Goal: Transaction & Acquisition: Purchase product/service

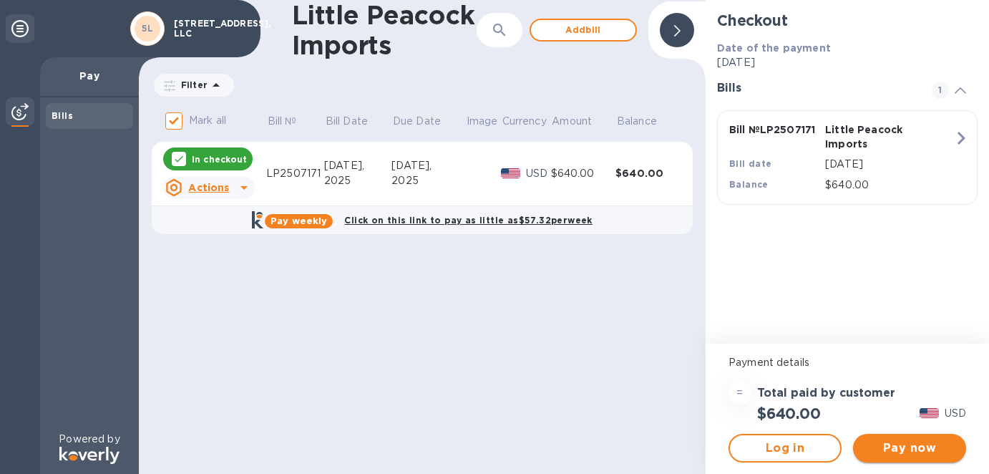
click at [916, 446] on span "Pay now" at bounding box center [909, 447] width 90 height 17
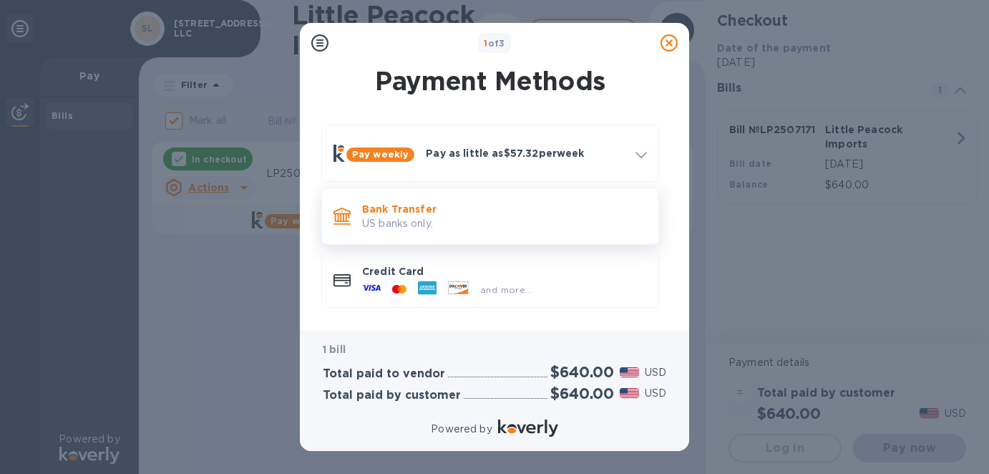
click at [403, 205] on p "Bank Transfer" at bounding box center [504, 209] width 285 height 14
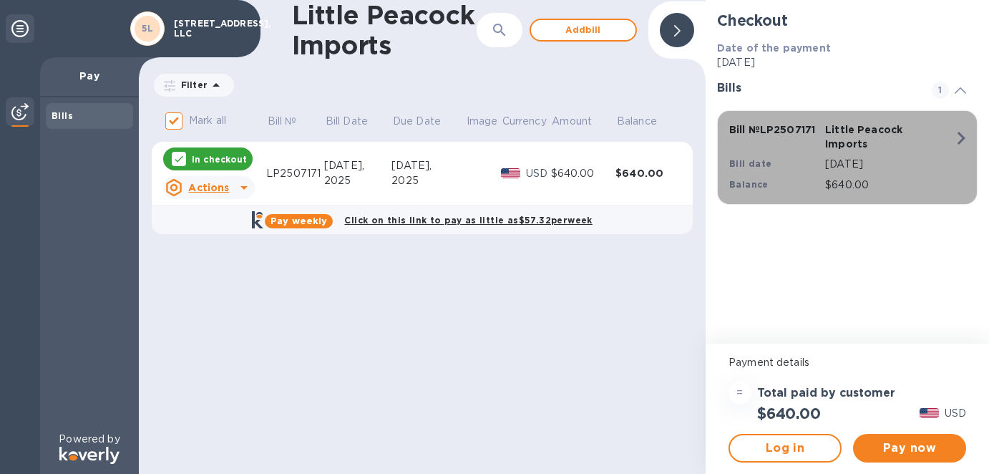
click at [926, 149] on div "Bill № LP2507171 Little Peacock Imports Bill date [DATE] Balance $640.00" at bounding box center [843, 157] width 247 height 87
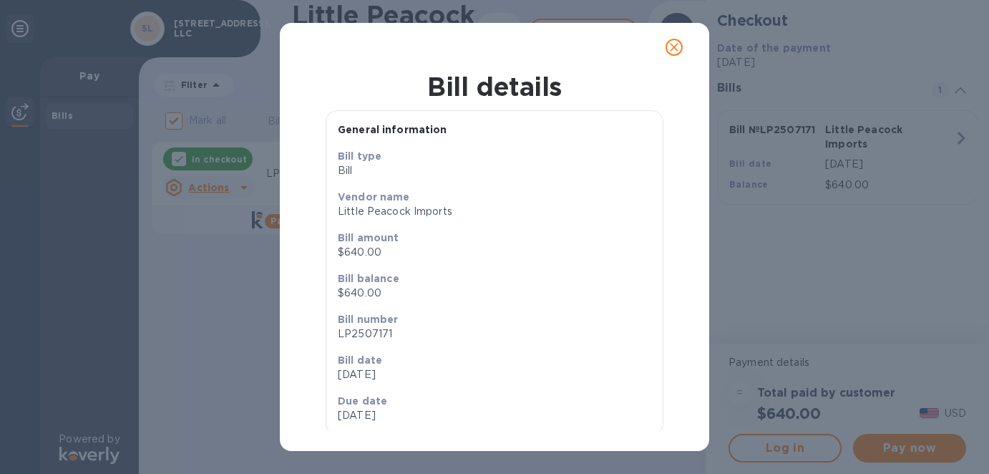
scroll to position [34, 0]
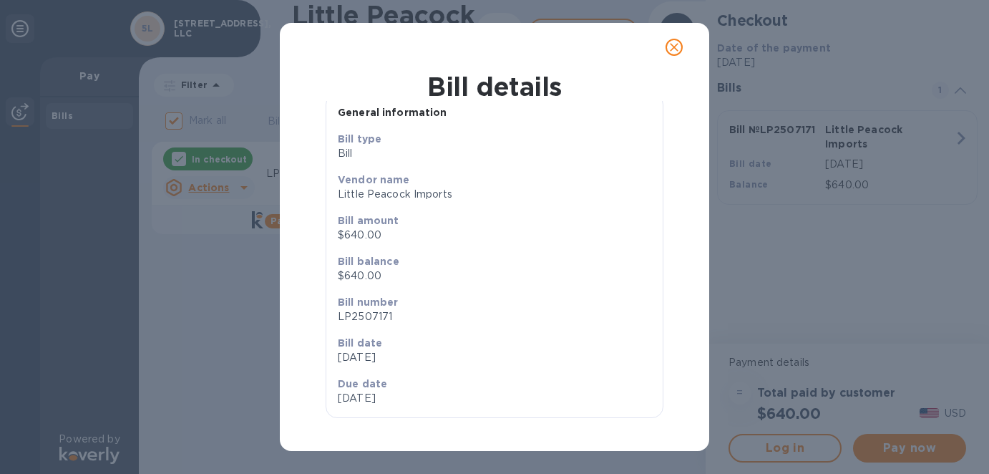
click at [671, 47] on icon "close" at bounding box center [674, 47] width 14 height 14
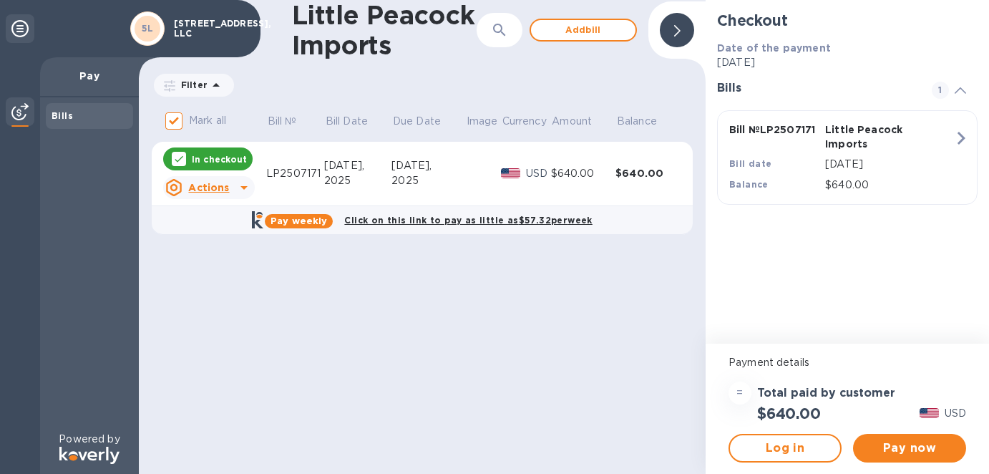
scroll to position [5, 0]
click at [888, 449] on span "Pay now" at bounding box center [909, 447] width 90 height 17
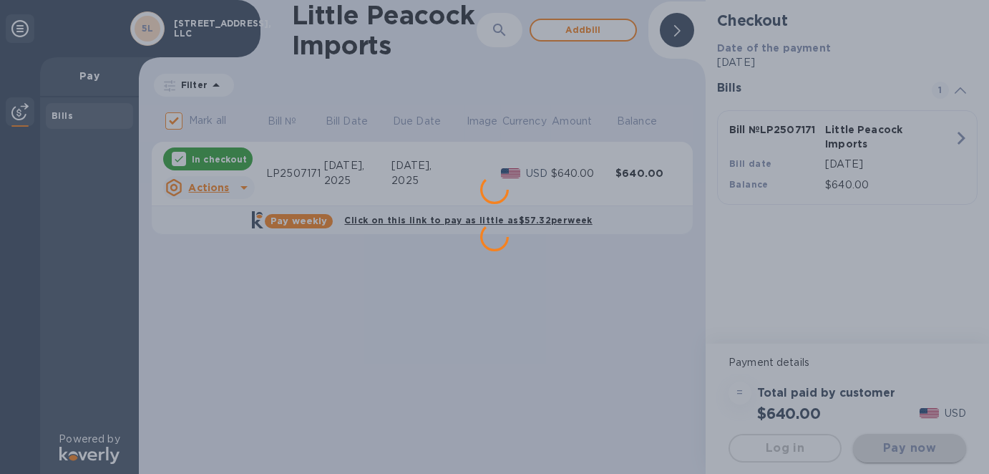
scroll to position [0, 0]
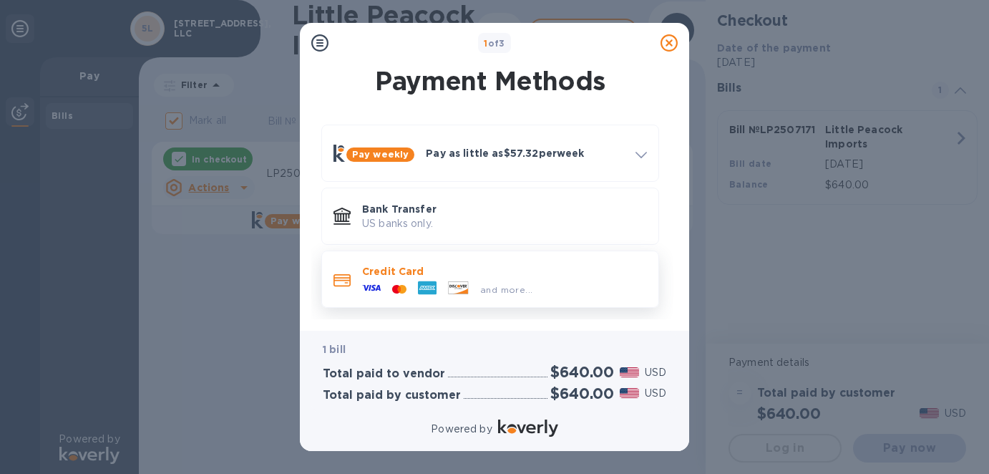
click at [527, 278] on p "Credit Card" at bounding box center [504, 271] width 285 height 14
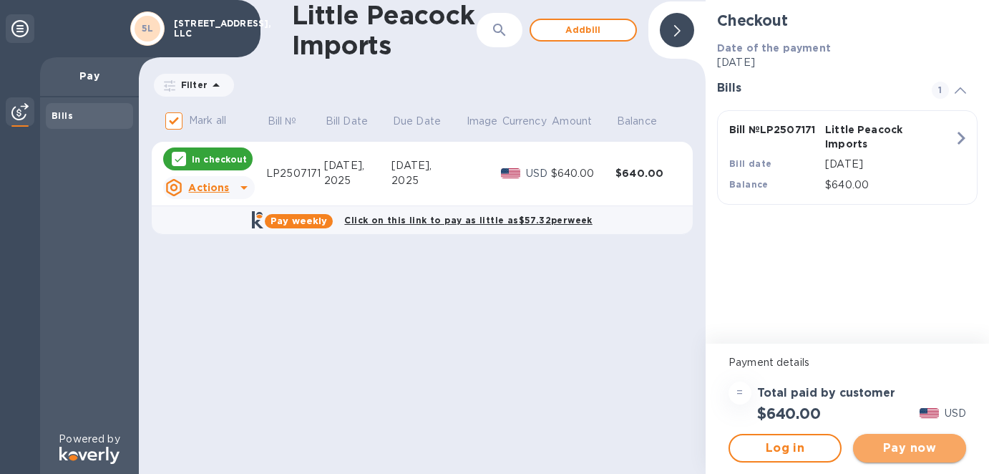
click at [920, 449] on span "Pay now" at bounding box center [909, 447] width 90 height 17
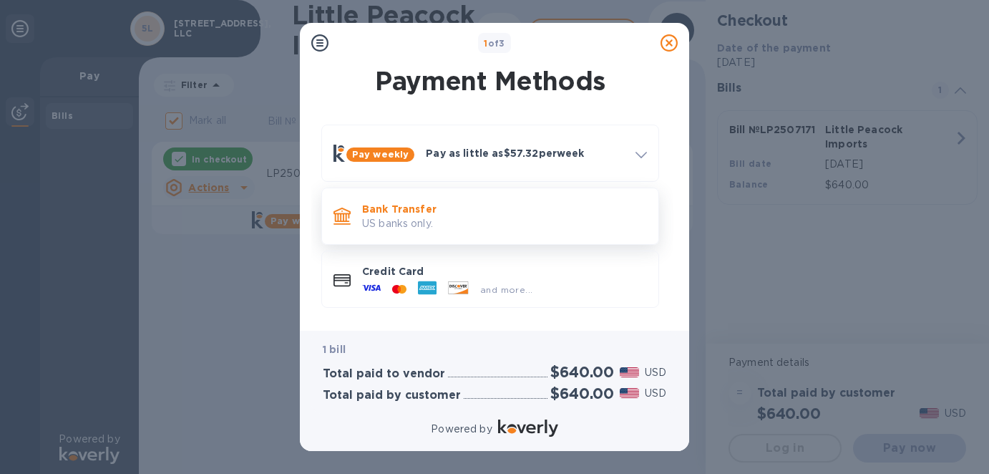
click at [348, 217] on icon at bounding box center [341, 214] width 17 height 14
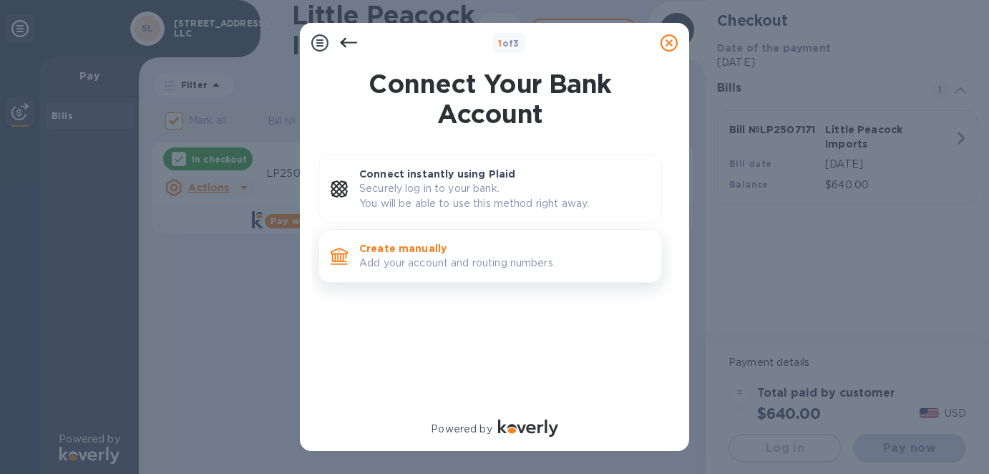
click at [451, 260] on p "Add your account and routing numbers." at bounding box center [504, 262] width 290 height 15
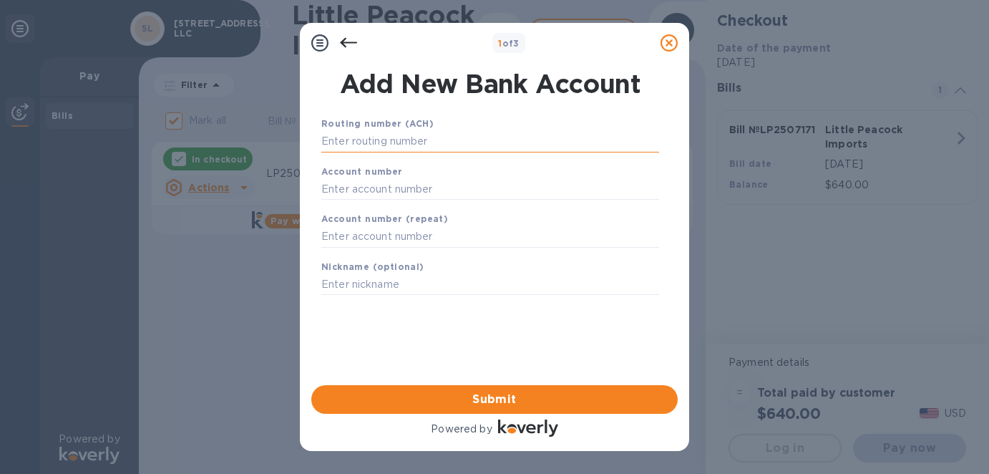
click at [374, 139] on input "text" at bounding box center [490, 141] width 338 height 21
click at [367, 146] on input "text" at bounding box center [490, 141] width 338 height 21
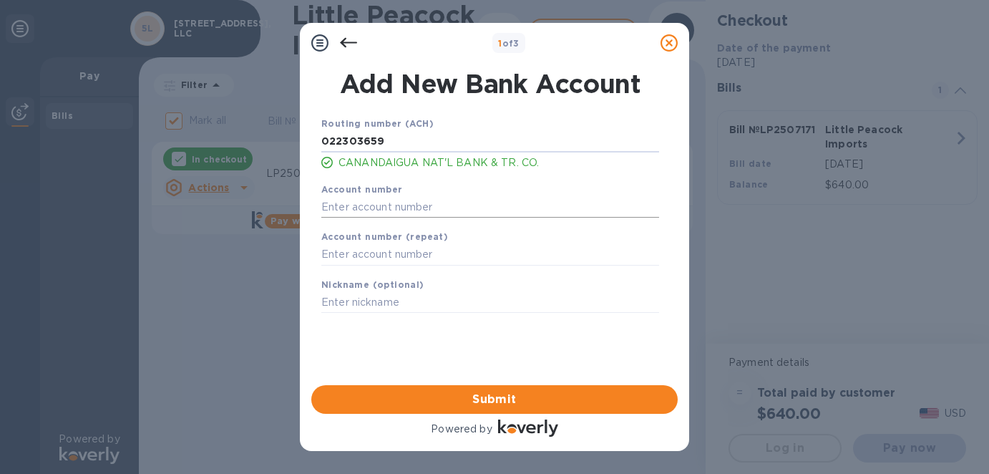
type input "022303659"
click at [352, 205] on input "text" at bounding box center [490, 206] width 338 height 21
type input "1107489260"
click at [351, 254] on input "text" at bounding box center [490, 254] width 338 height 21
type input "1107489260"
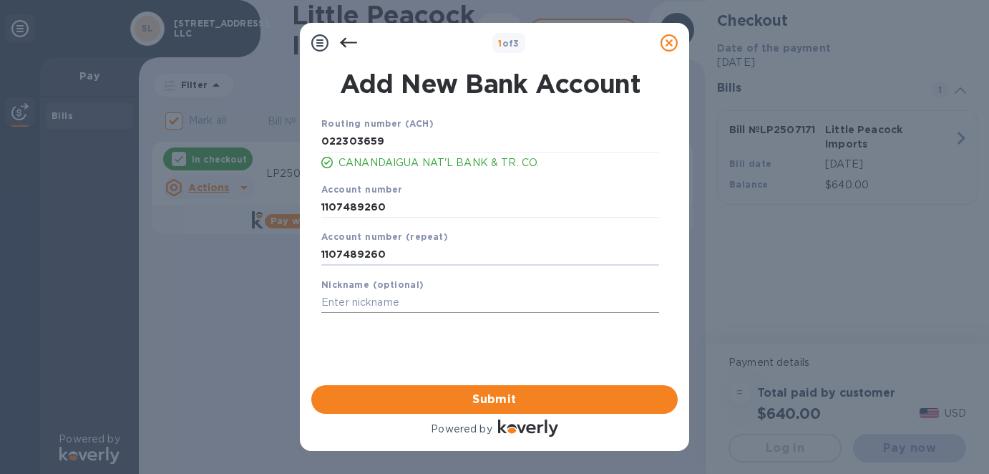
click at [378, 298] on input "text" at bounding box center [490, 302] width 338 height 21
type input "CNB Operating"
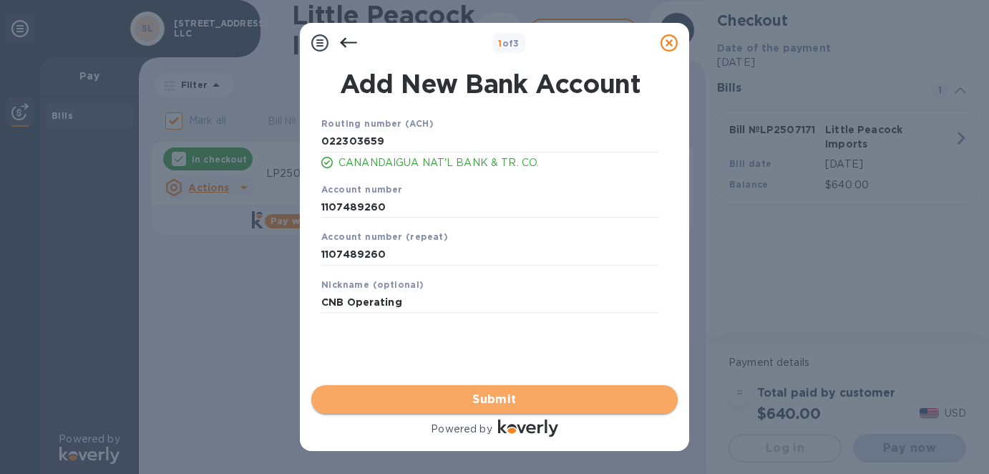
click at [522, 401] on span "Submit" at bounding box center [494, 399] width 343 height 17
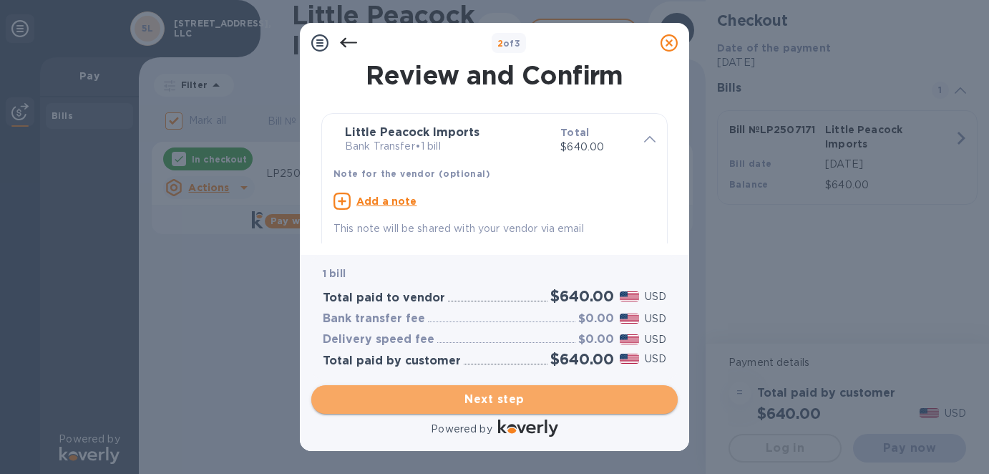
click at [494, 403] on span "Next step" at bounding box center [494, 399] width 343 height 17
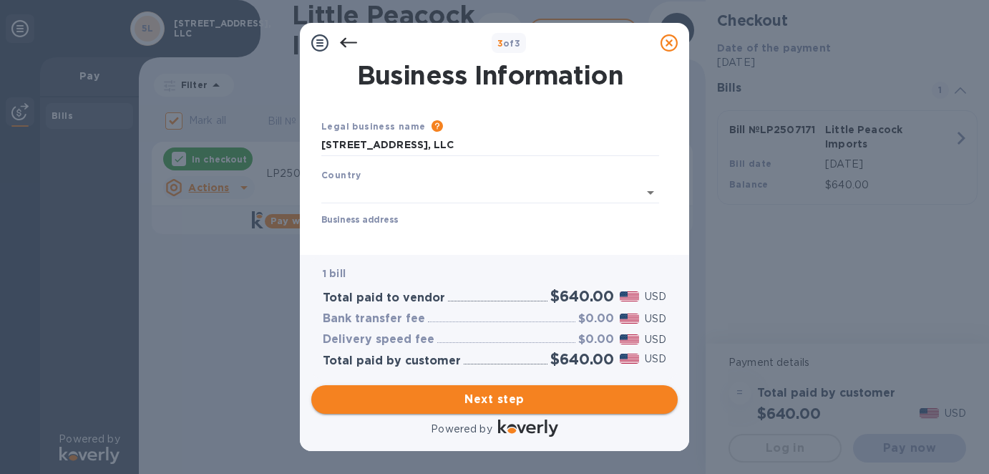
type input "[GEOGRAPHIC_DATA]"
click at [385, 235] on input "Business address" at bounding box center [490, 233] width 338 height 21
type input "[STREET_ADDRESS]"
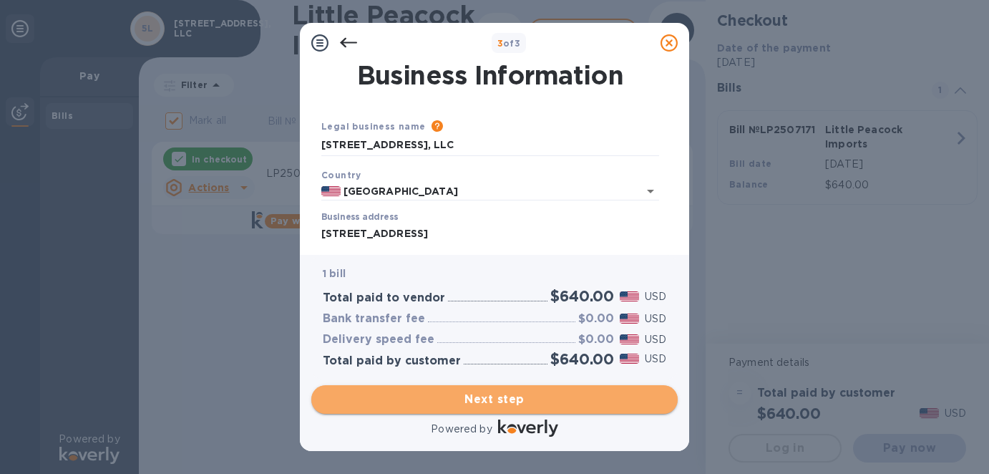
click at [494, 401] on span "Next step" at bounding box center [494, 399] width 343 height 17
click at [475, 397] on span "Next step" at bounding box center [494, 399] width 343 height 17
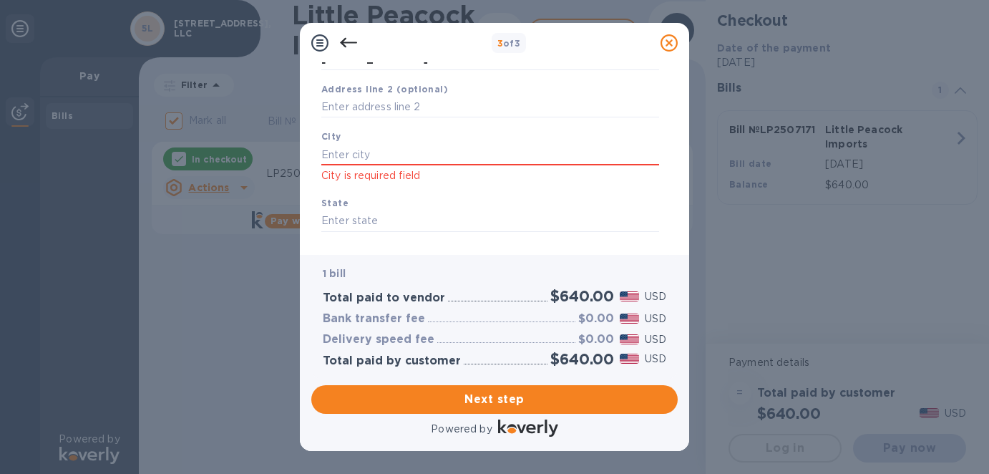
scroll to position [198, 0]
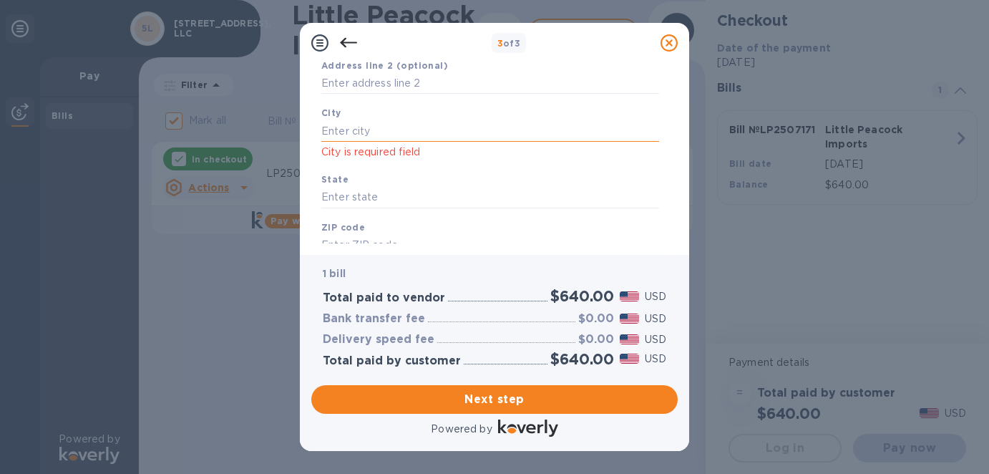
click at [344, 130] on input "text" at bounding box center [490, 130] width 338 height 21
type input "[GEOGRAPHIC_DATA]"
click at [353, 192] on input "text" at bounding box center [490, 197] width 338 height 21
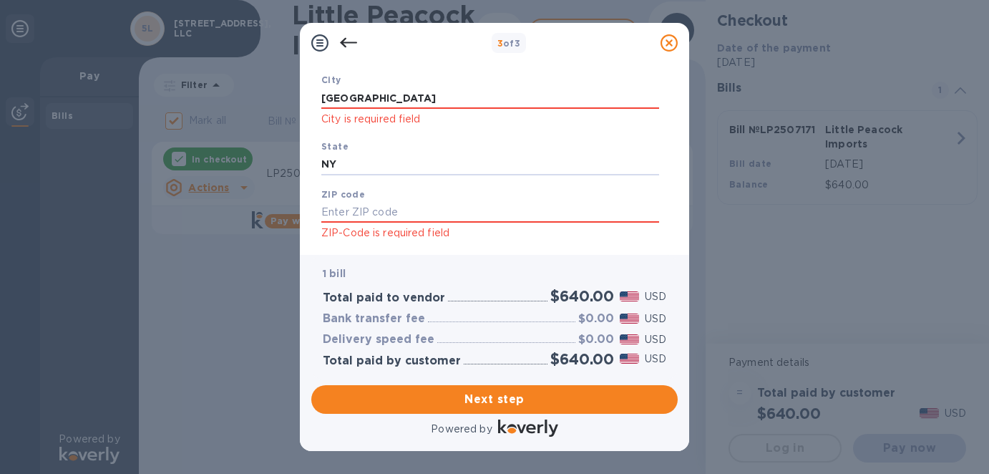
scroll to position [263, 0]
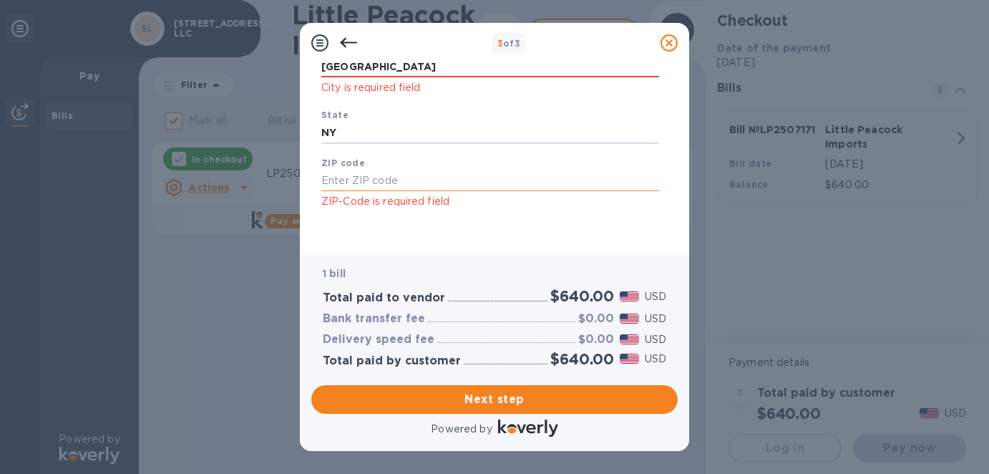
type input "NY"
click at [363, 183] on input "text" at bounding box center [490, 180] width 338 height 21
type input "14607"
click at [508, 395] on span "Next step" at bounding box center [494, 399] width 343 height 17
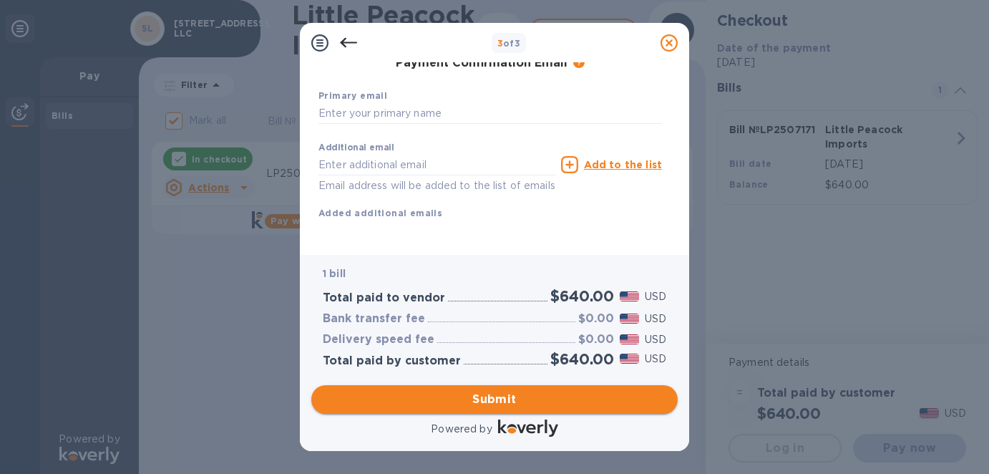
scroll to position [259, 0]
click at [353, 103] on input "text" at bounding box center [489, 113] width 343 height 21
type input "[PERSON_NAME]"
click at [350, 154] on input "text" at bounding box center [436, 164] width 237 height 21
type input "[EMAIL_ADDRESS][DOMAIN_NAME]"
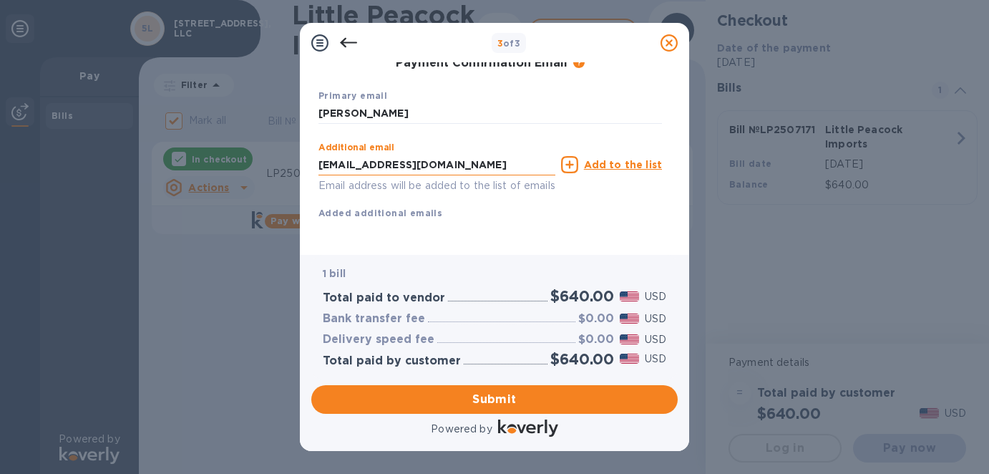
type input "[PERSON_NAME]"
type input "5854615010"
click at [486, 400] on span "Submit" at bounding box center [494, 399] width 343 height 17
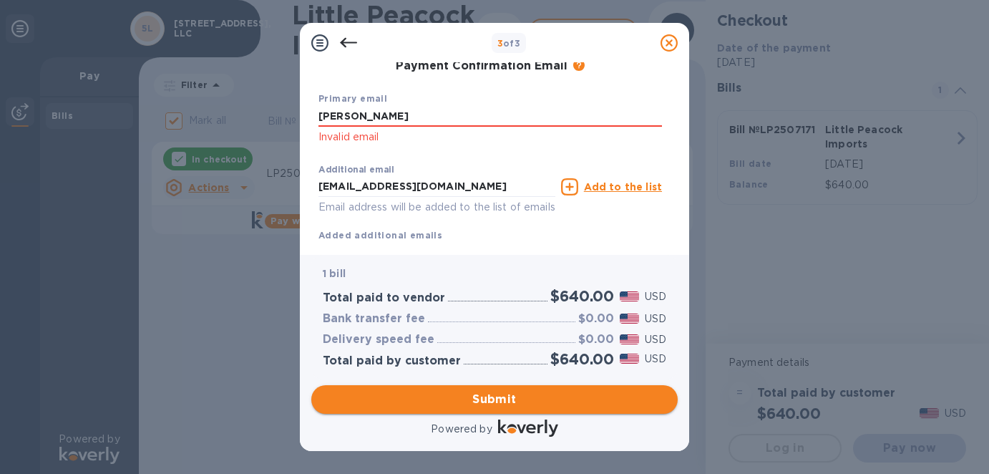
scroll to position [278, 0]
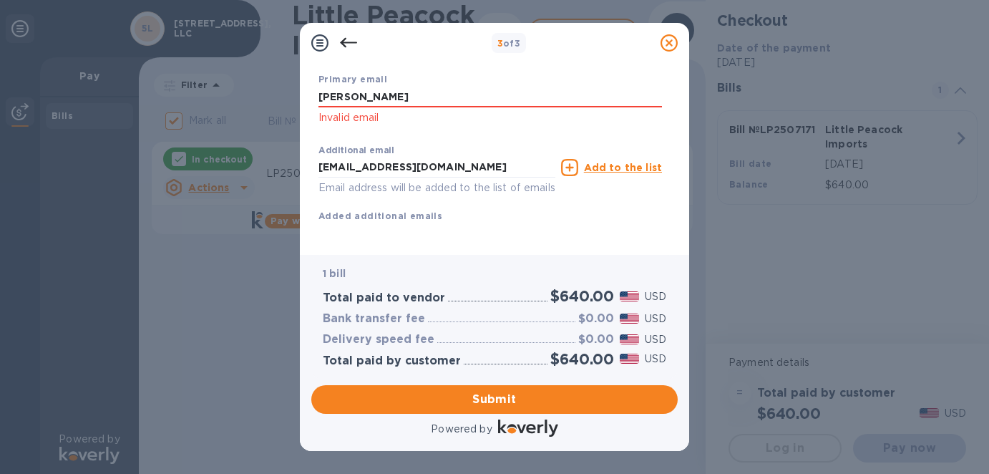
drag, startPoint x: 411, startPoint y: 95, endPoint x: 300, endPoint y: 97, distance: 110.9
click at [300, 97] on div "Payment Contact Information First name [PERSON_NAME] First name is a required f…" at bounding box center [494, 159] width 389 height 192
drag, startPoint x: 487, startPoint y: 166, endPoint x: 288, endPoint y: 162, distance: 199.6
click at [288, 162] on div "3 of 3 Payment Contact Information First name [PERSON_NAME] First name is a req…" at bounding box center [494, 237] width 989 height 474
drag, startPoint x: 328, startPoint y: 97, endPoint x: 351, endPoint y: 98, distance: 22.2
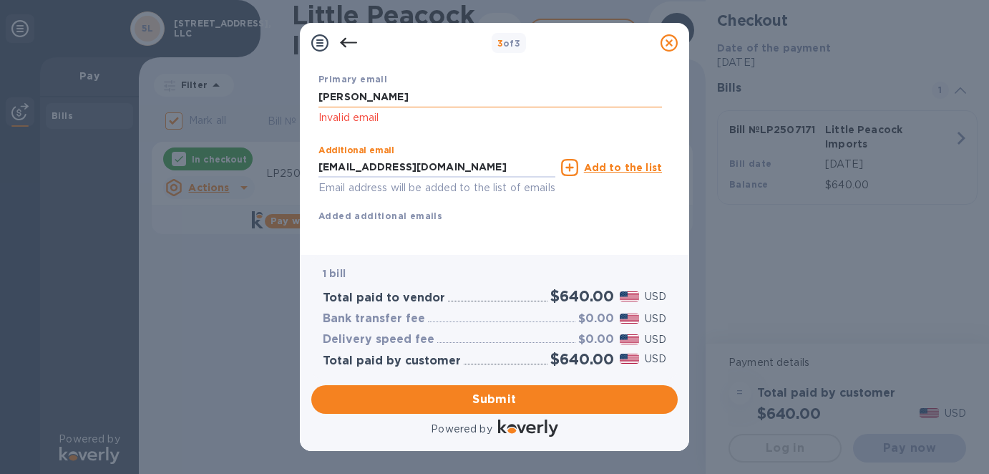
click at [349, 98] on input "[PERSON_NAME]" at bounding box center [489, 97] width 343 height 21
drag, startPoint x: 418, startPoint y: 98, endPoint x: 264, endPoint y: 102, distance: 153.8
click at [264, 102] on div "3 of 3 Payment Contact Information First name [PERSON_NAME] First name is a req…" at bounding box center [494, 237] width 989 height 474
paste input "[EMAIL_ADDRESS][DOMAIN_NAME]"
type input "[EMAIL_ADDRESS][DOMAIN_NAME]"
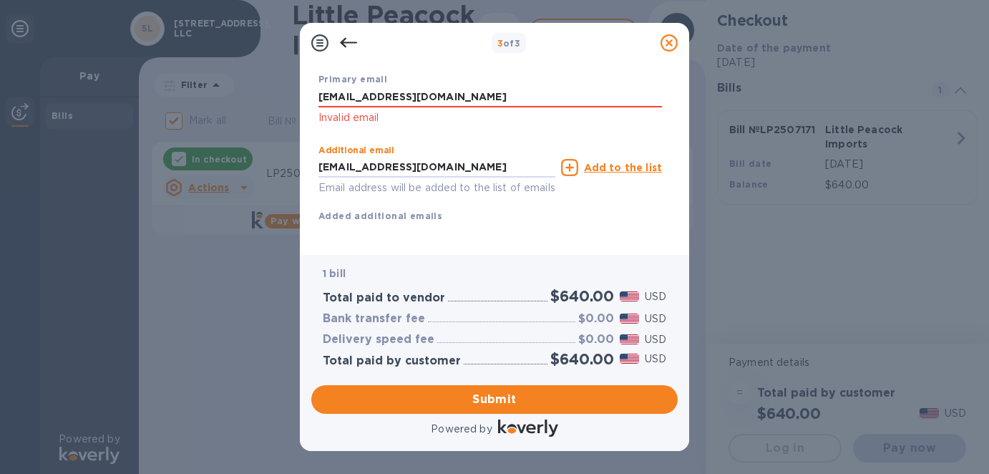
drag, startPoint x: 467, startPoint y: 169, endPoint x: 275, endPoint y: 167, distance: 192.4
click at [275, 167] on div "3 of 3 Payment Contact Information First name [PERSON_NAME] First name is a req…" at bounding box center [494, 237] width 989 height 474
type input "[EMAIL_ADDRESS][DOMAIN_NAME]"
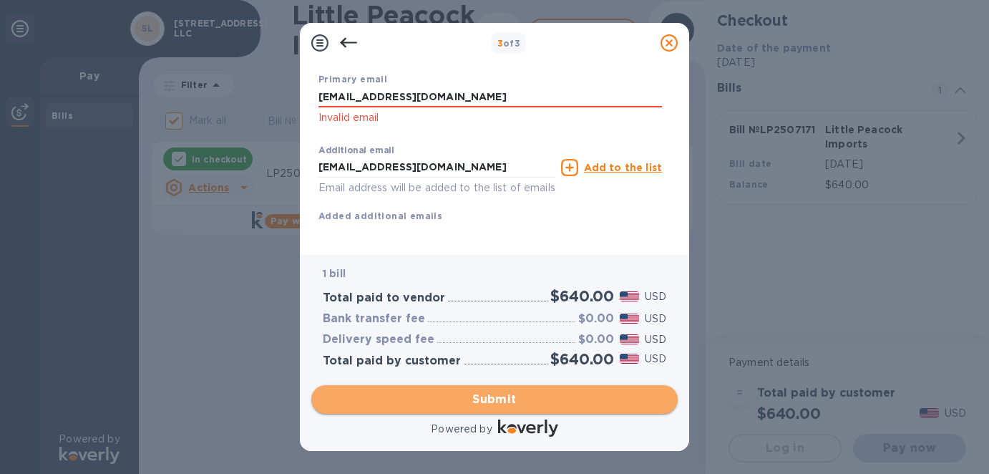
click at [486, 400] on span "Submit" at bounding box center [494, 399] width 343 height 17
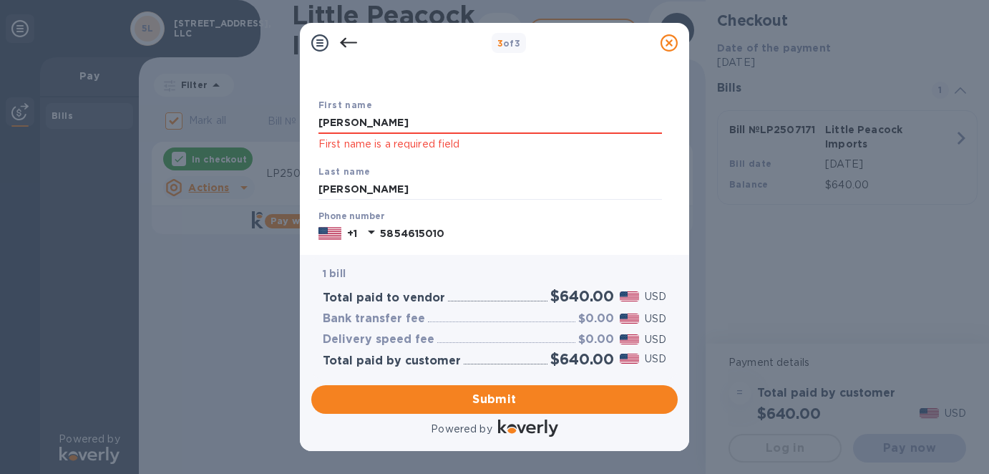
scroll to position [56, 0]
click at [373, 117] on input "[PERSON_NAME]" at bounding box center [489, 124] width 343 height 21
click at [369, 119] on input "[PERSON_NAME]" at bounding box center [489, 124] width 343 height 21
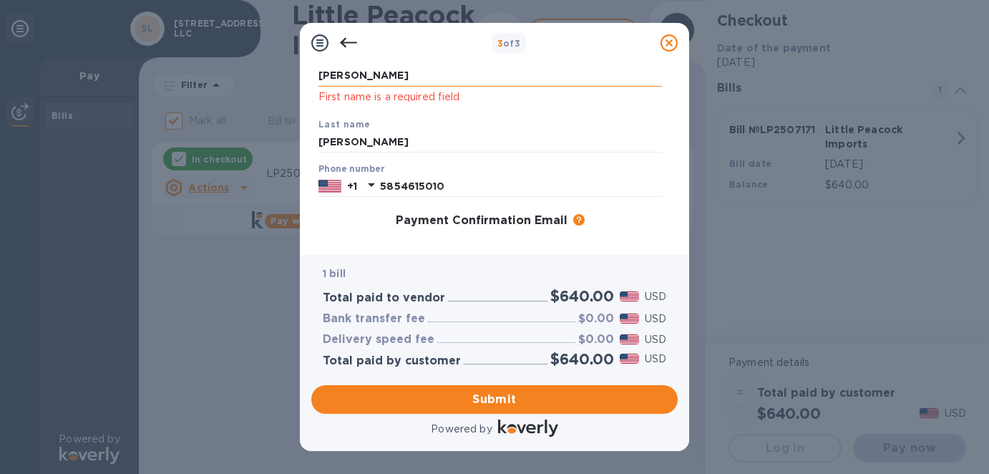
scroll to position [0, 0]
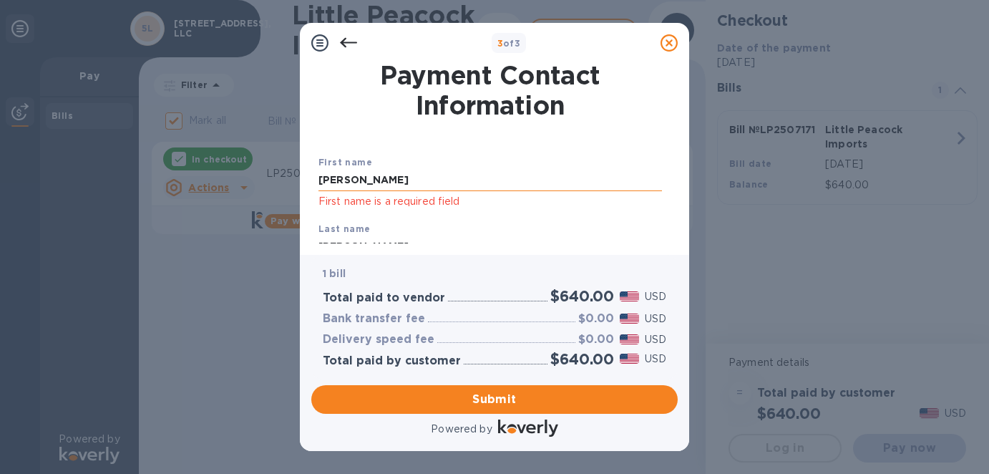
click at [368, 185] on input "[PERSON_NAME]" at bounding box center [489, 180] width 343 height 21
click at [358, 180] on input "[PERSON_NAME]" at bounding box center [489, 180] width 343 height 21
drag, startPoint x: 357, startPoint y: 180, endPoint x: 340, endPoint y: 184, distance: 17.7
click at [340, 184] on input "[PERSON_NAME]" at bounding box center [489, 180] width 343 height 21
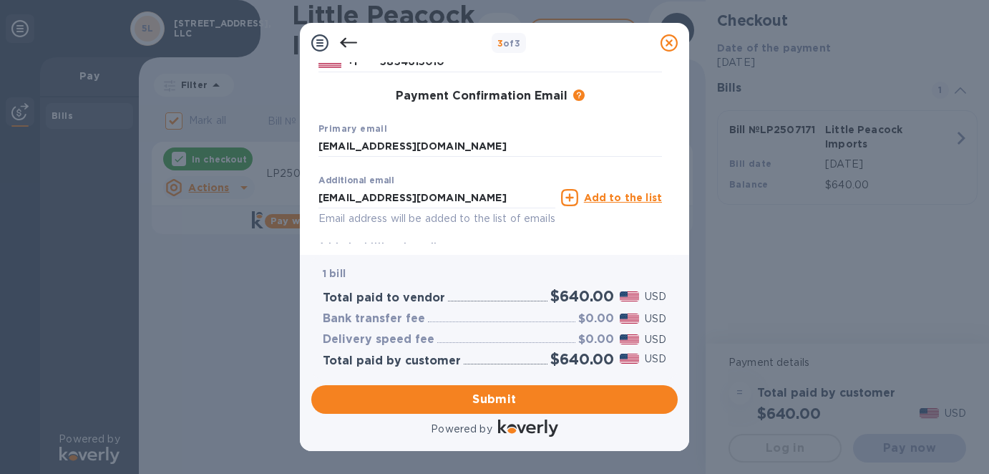
scroll to position [278, 0]
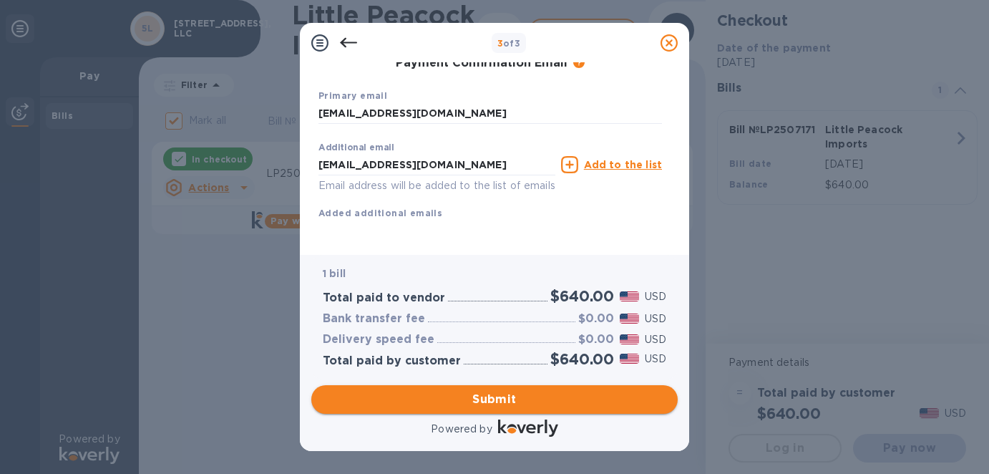
type input "[PERSON_NAME]"
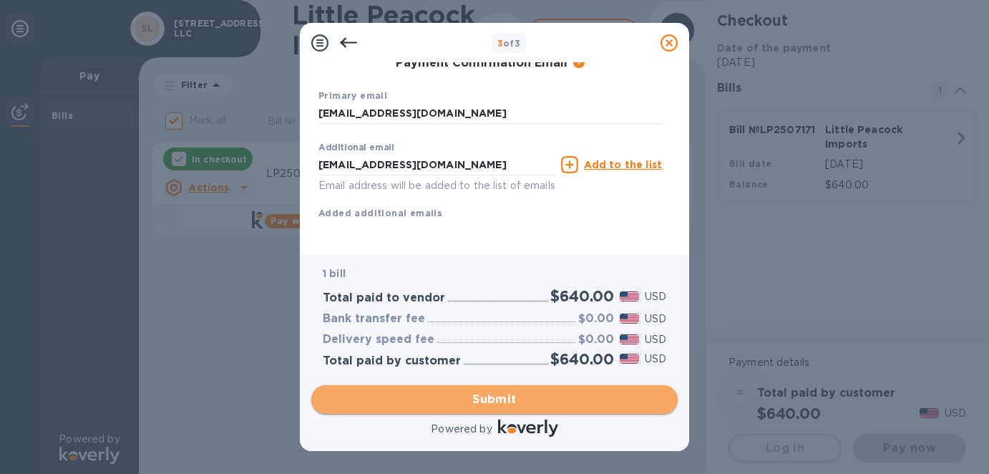
click at [489, 407] on span "Submit" at bounding box center [494, 399] width 343 height 17
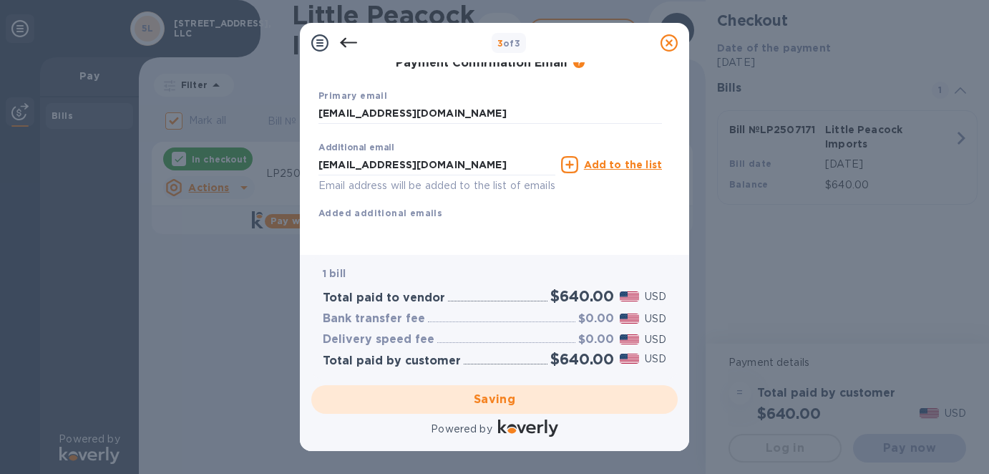
scroll to position [0, 0]
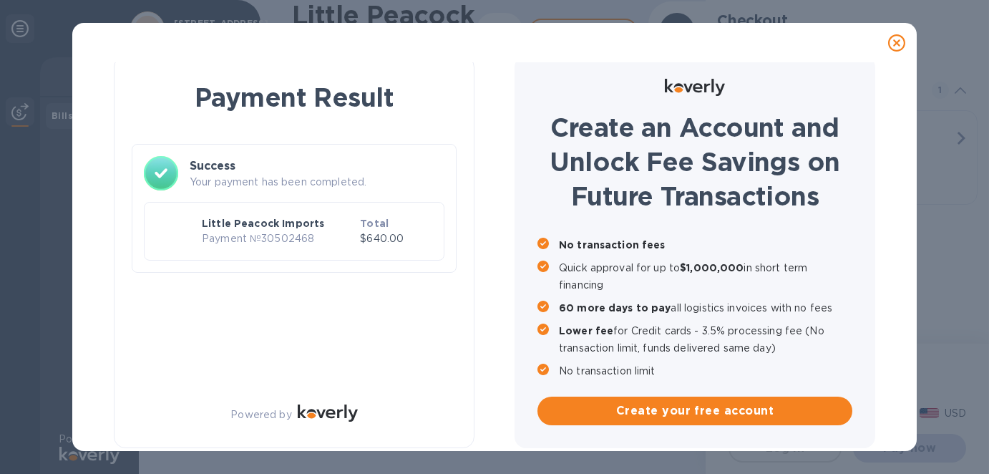
checkbox input "false"
